Goal: Information Seeking & Learning: Learn about a topic

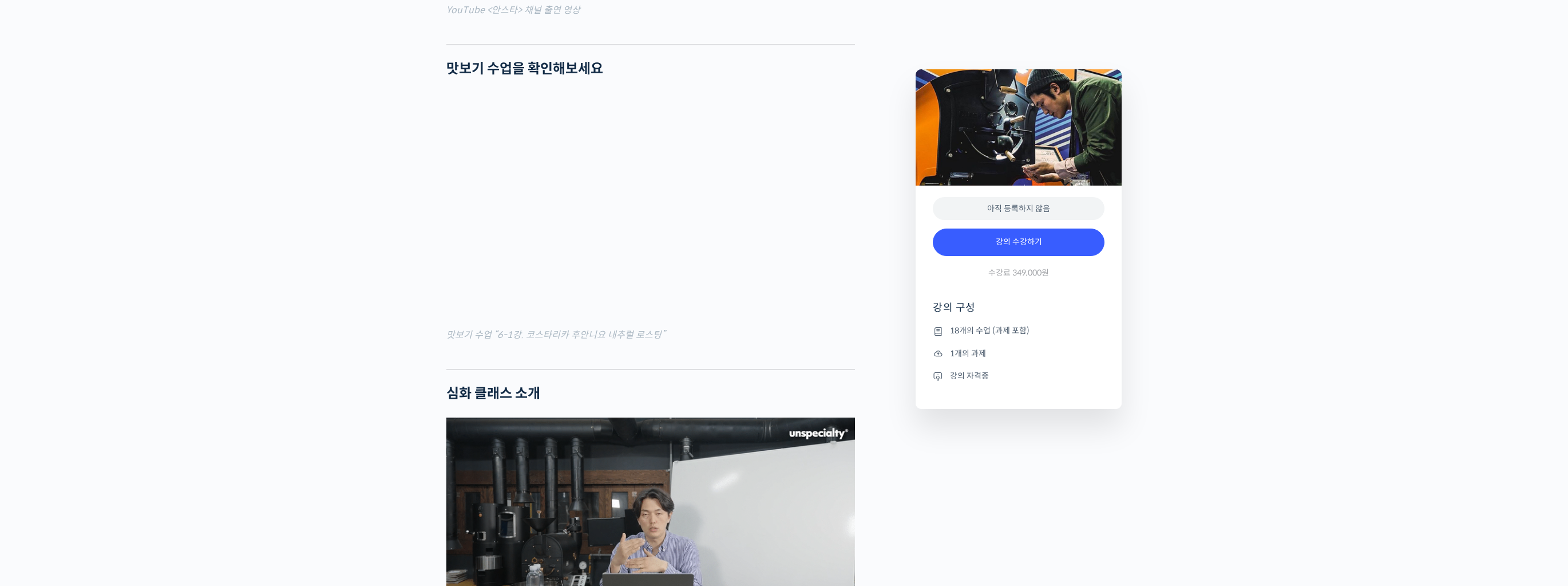
scroll to position [1145, 0]
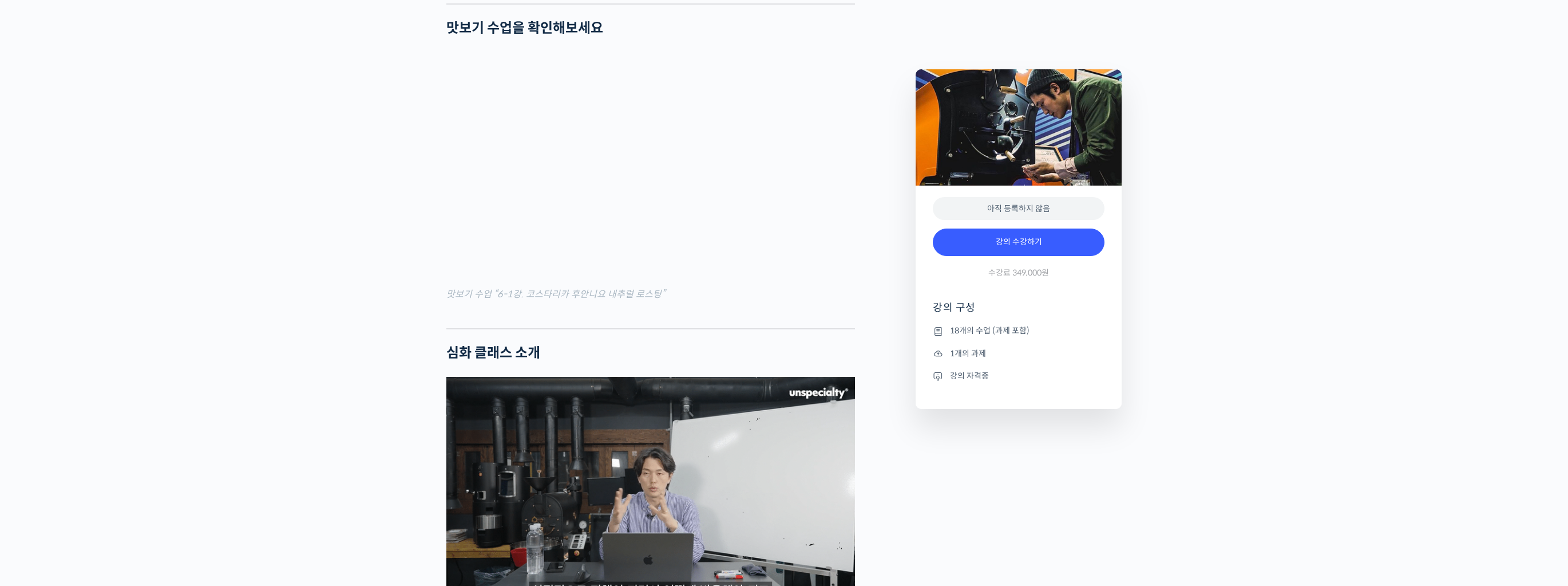
scroll to position [1192, 0]
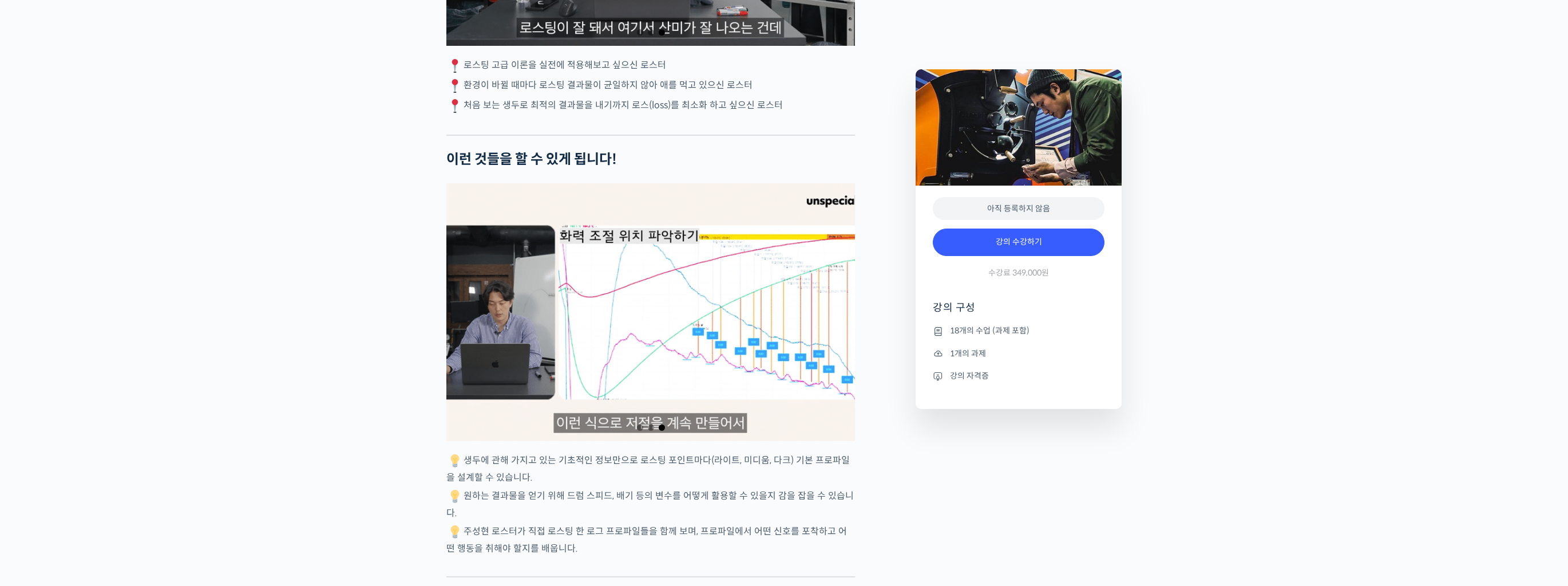
scroll to position [2245, 0]
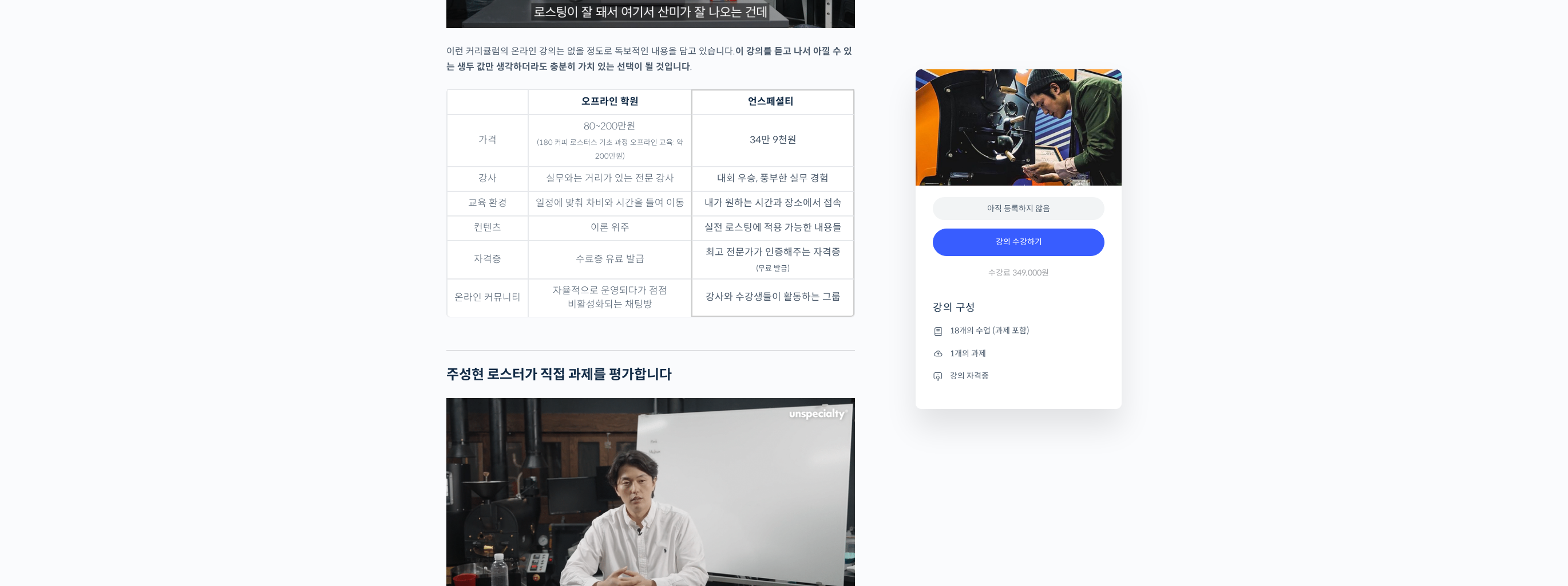
scroll to position [3116, 0]
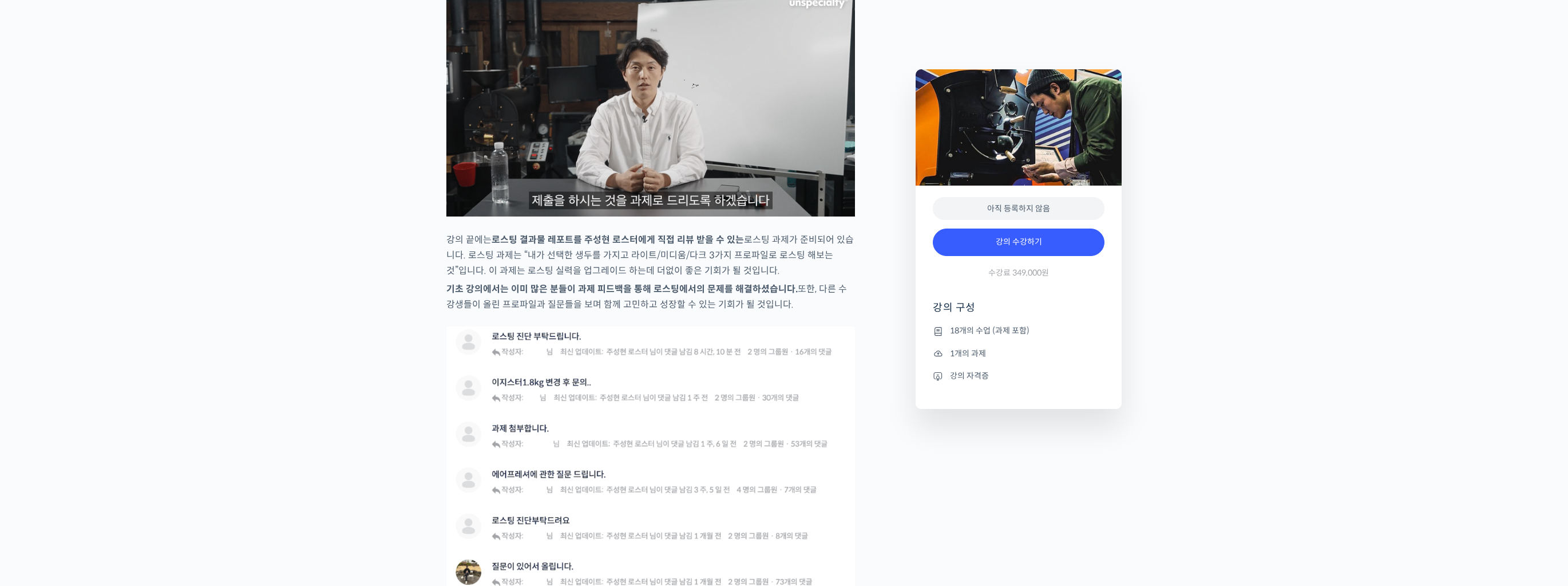
click at [369, 472] on div "ETeRR 로스팅의 모든 것, 국가대표 주성현 로스터의 심화 클래스 강의 상세 내용 확인하기 주성현 로스터를 소개합니다! <180 커피 로스터…" at bounding box center [784, 407] width 1568 height 6836
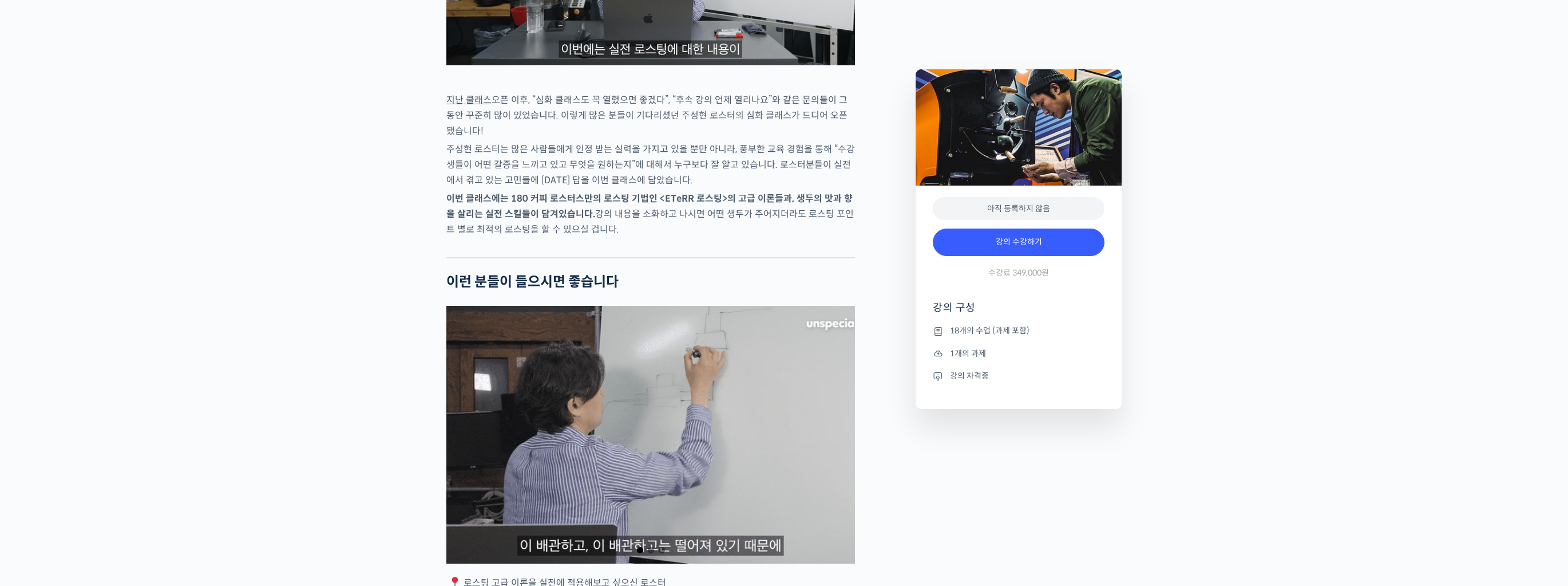
scroll to position [1420, 0]
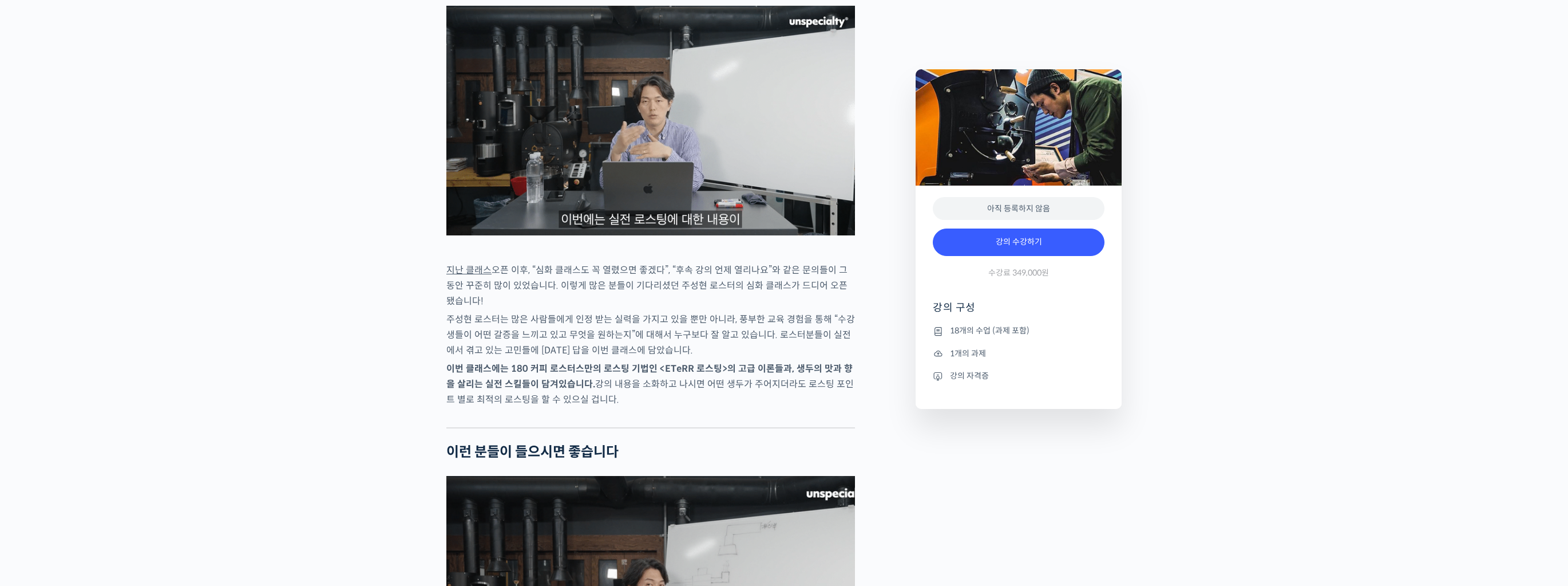
scroll to position [1558, 0]
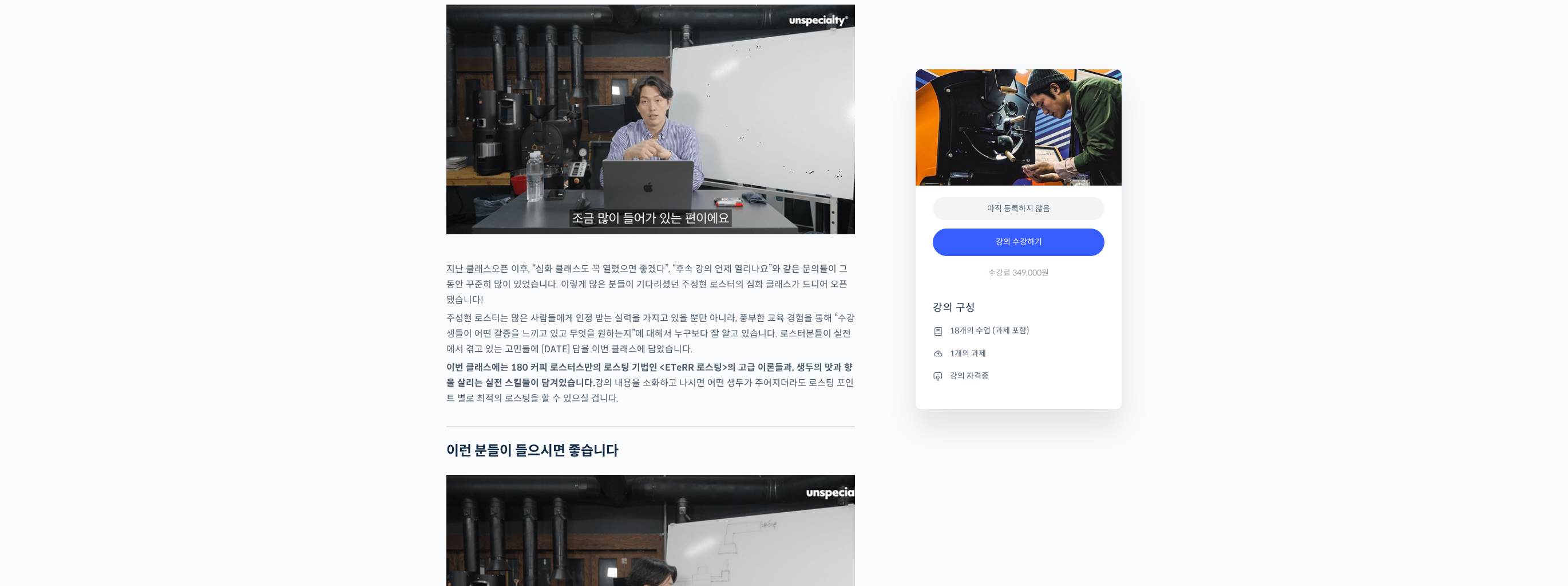
click at [741, 234] on img at bounding box center [650, 119] width 408 height 229
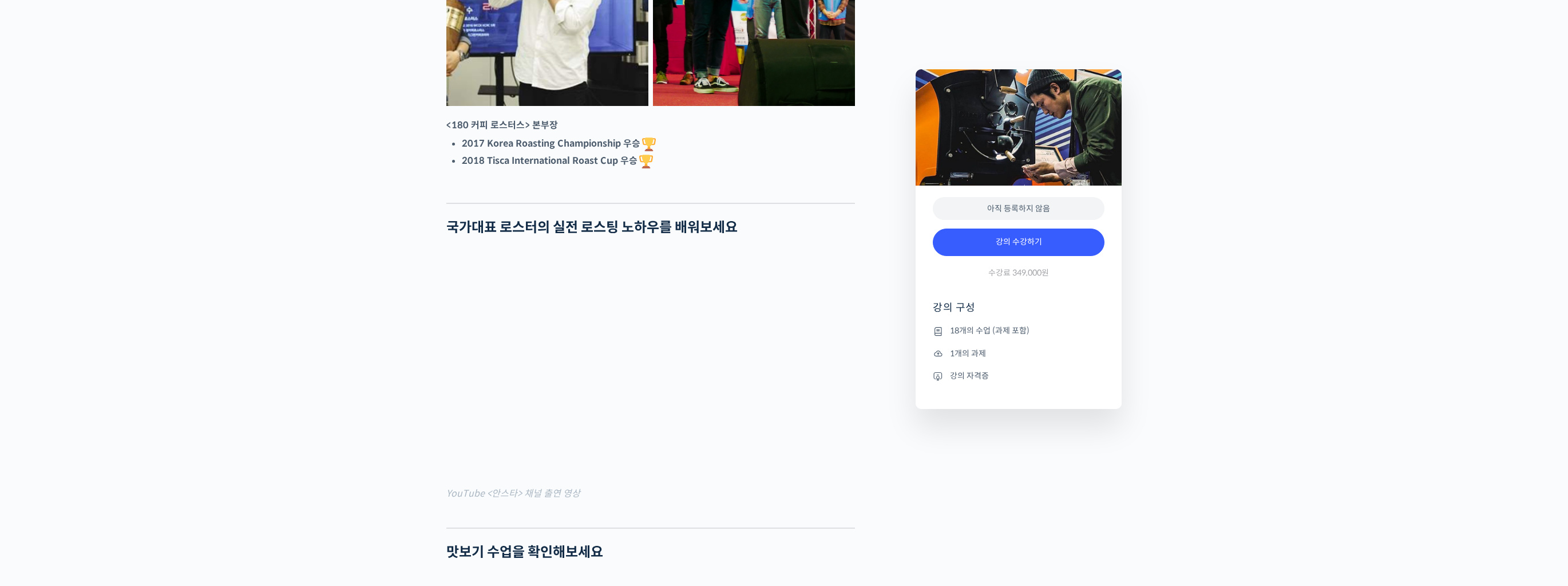
scroll to position [1008, 0]
